Goal: Task Accomplishment & Management: Use online tool/utility

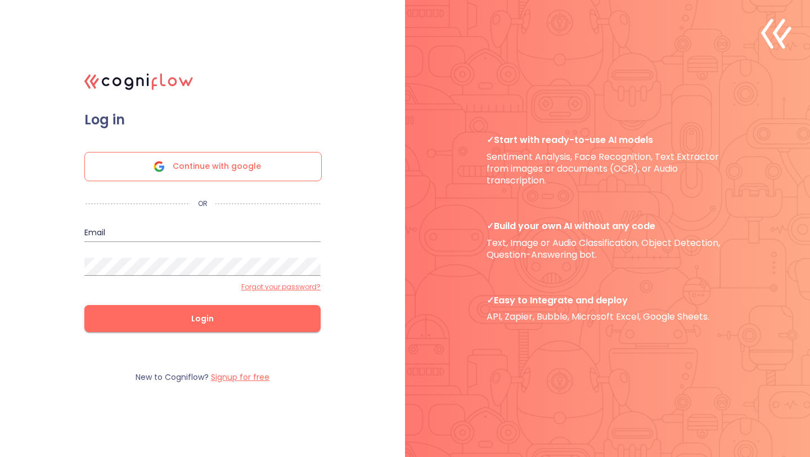
click at [268, 171] on div "Continue with google" at bounding box center [202, 166] width 237 height 29
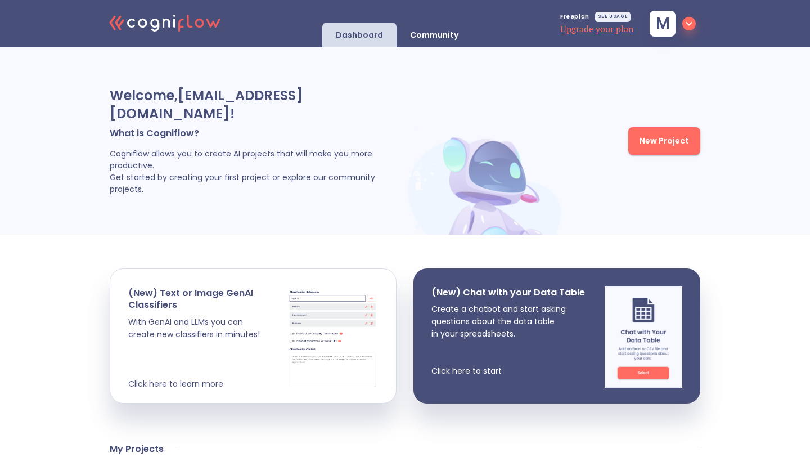
click at [667, 137] on span "New Project" at bounding box center [665, 141] width 50 height 14
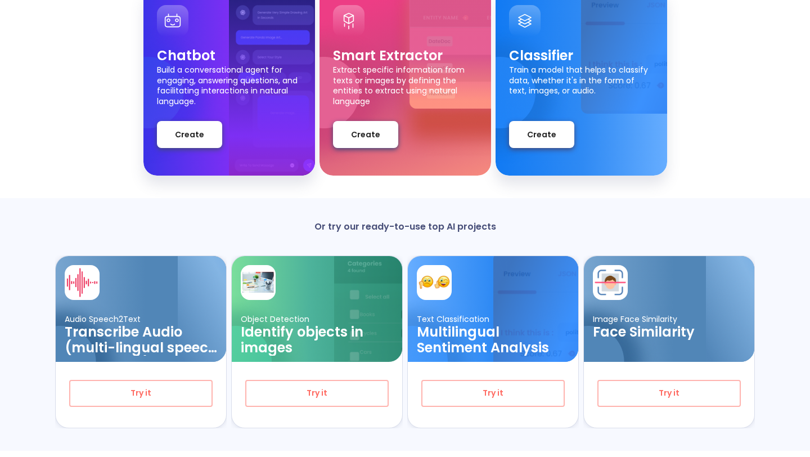
scroll to position [150, 0]
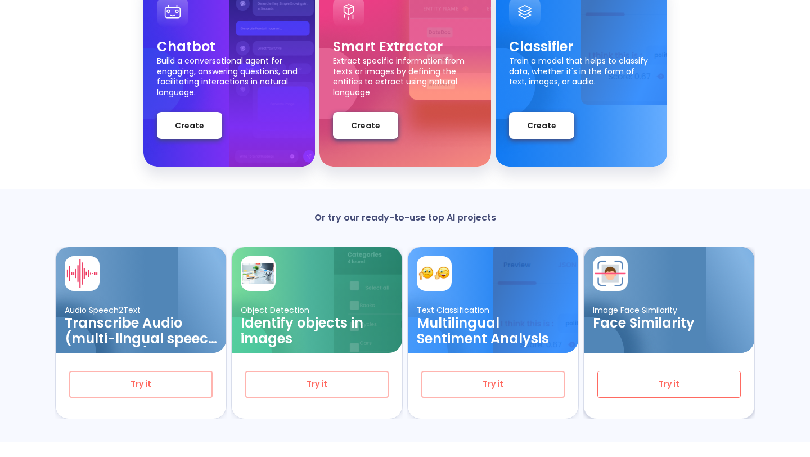
click at [674, 384] on span "Try it" at bounding box center [669, 384] width 106 height 14
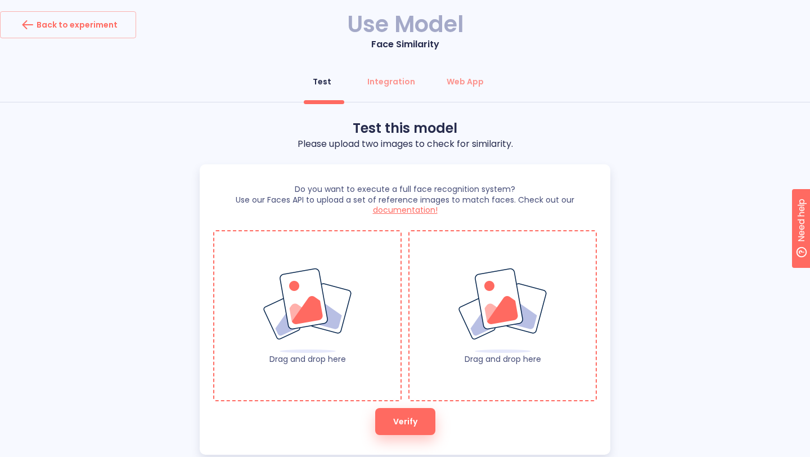
scroll to position [26, 0]
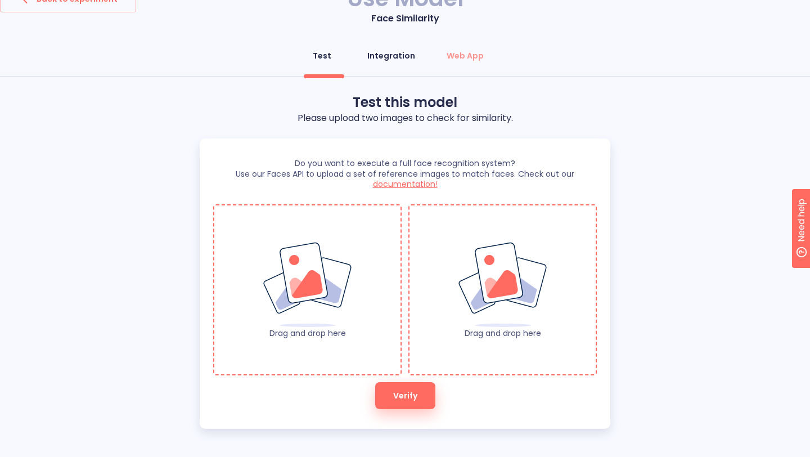
click at [377, 59] on div "Integration" at bounding box center [392, 55] width 48 height 11
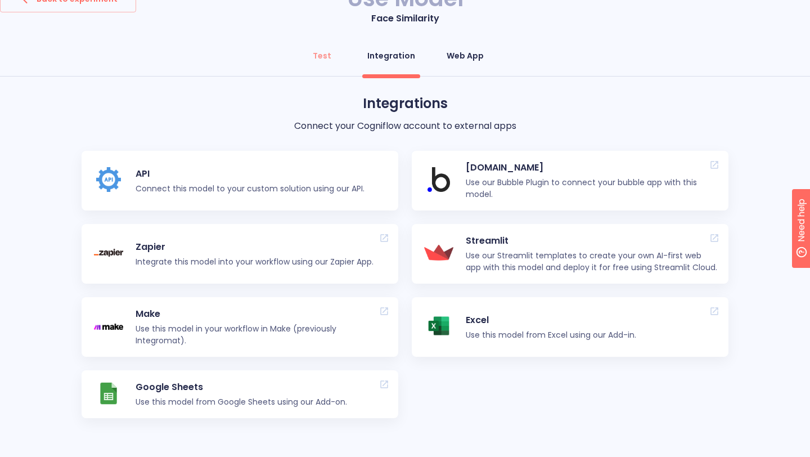
click at [460, 56] on div "Web App" at bounding box center [465, 55] width 37 height 11
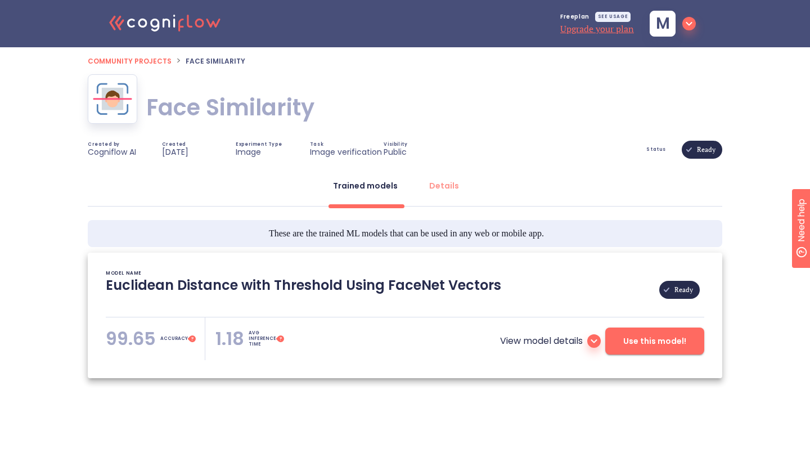
type textarea "[[DATE] 19:49:35]- Pretrained Model: Facenet512 [[DATE] 19:49:35]- Model pretra…"
